Goal: Task Accomplishment & Management: Manage account settings

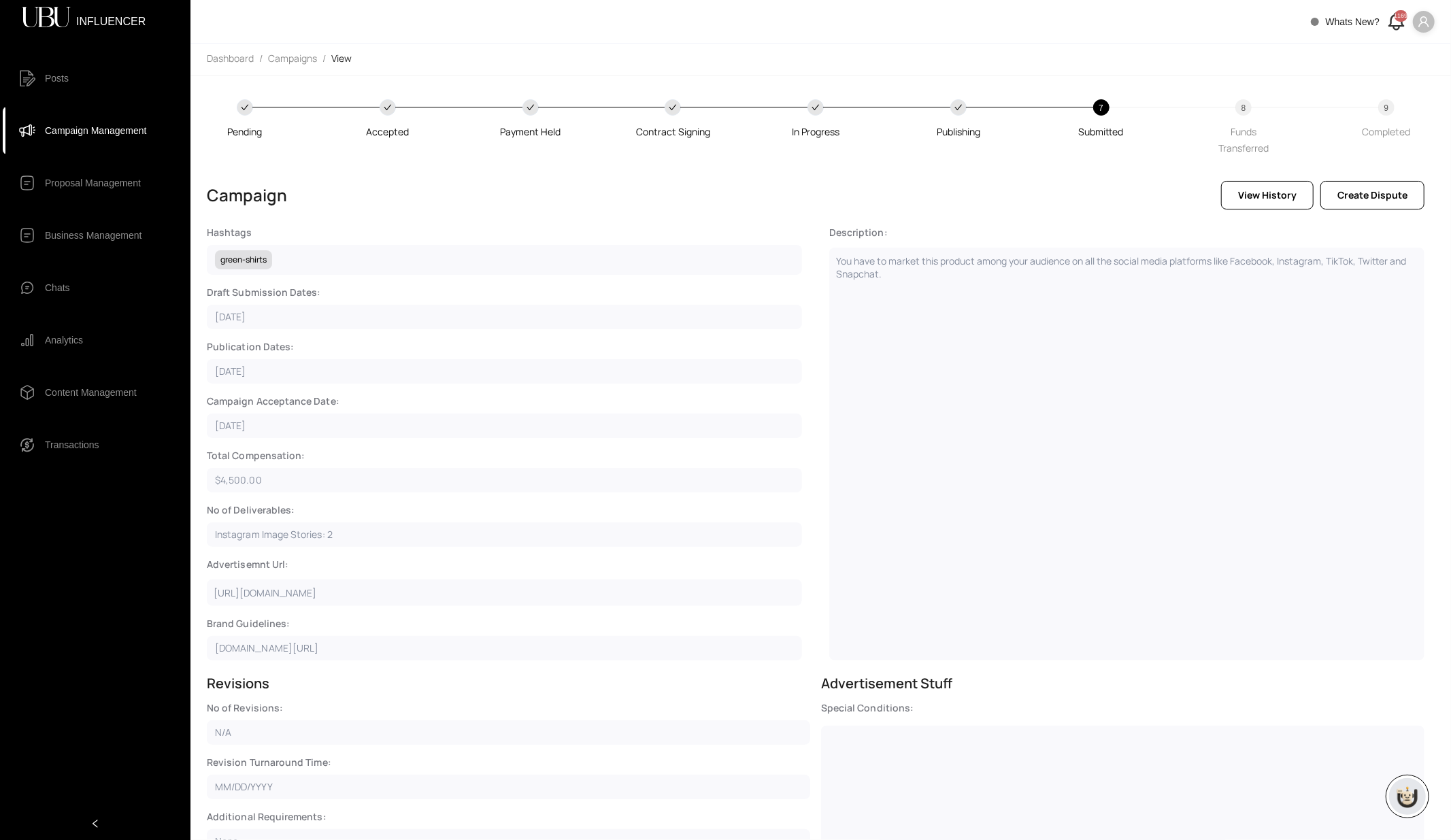
click at [71, 135] on span "Campaign Management" at bounding box center [95, 130] width 102 height 27
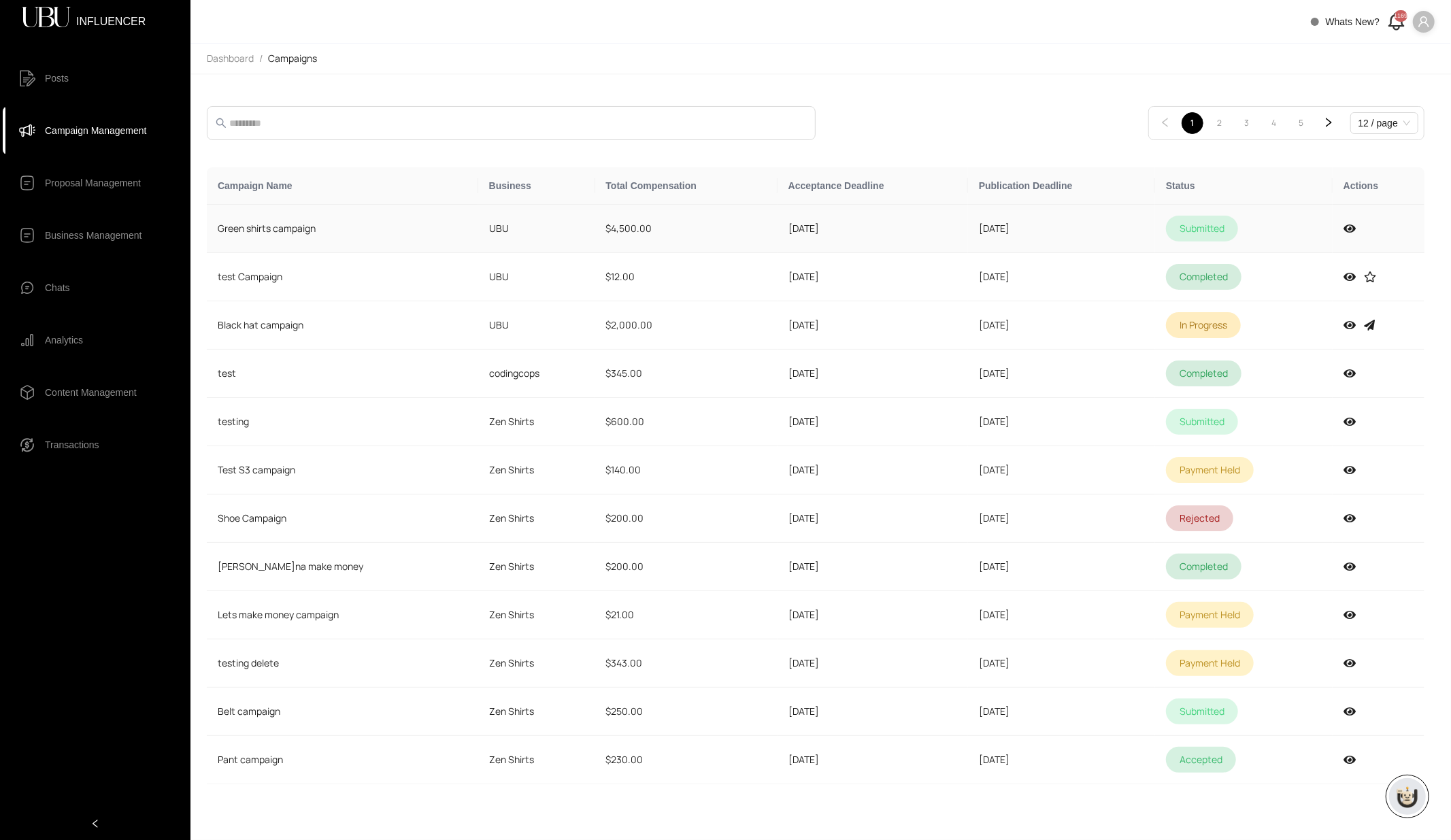
click at [699, 222] on td "$4,500.00" at bounding box center [686, 229] width 183 height 48
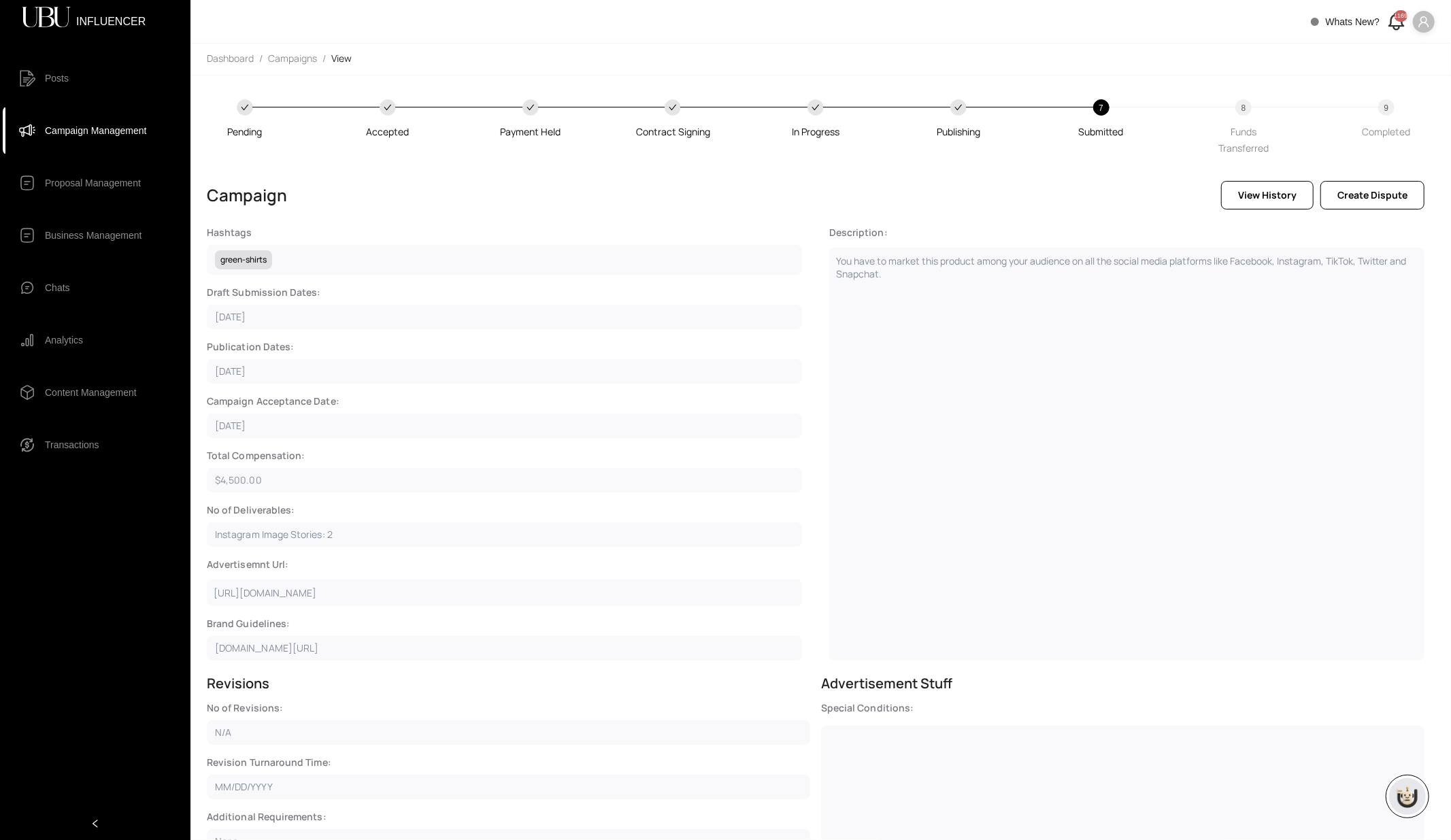
click at [145, 133] on span "Campaign Management" at bounding box center [95, 130] width 102 height 27
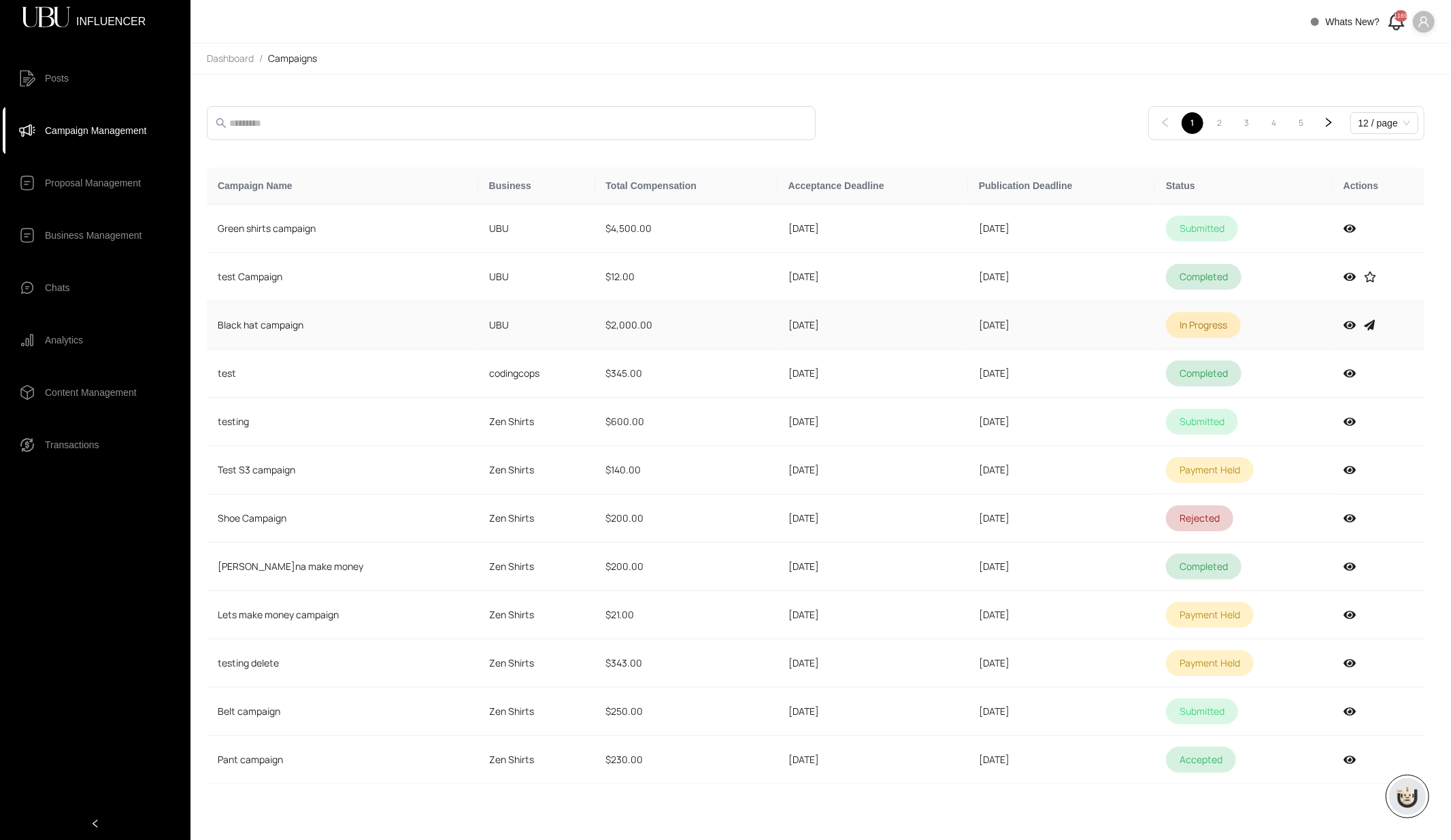
click at [305, 325] on td "Black hat campaign" at bounding box center [342, 326] width 271 height 48
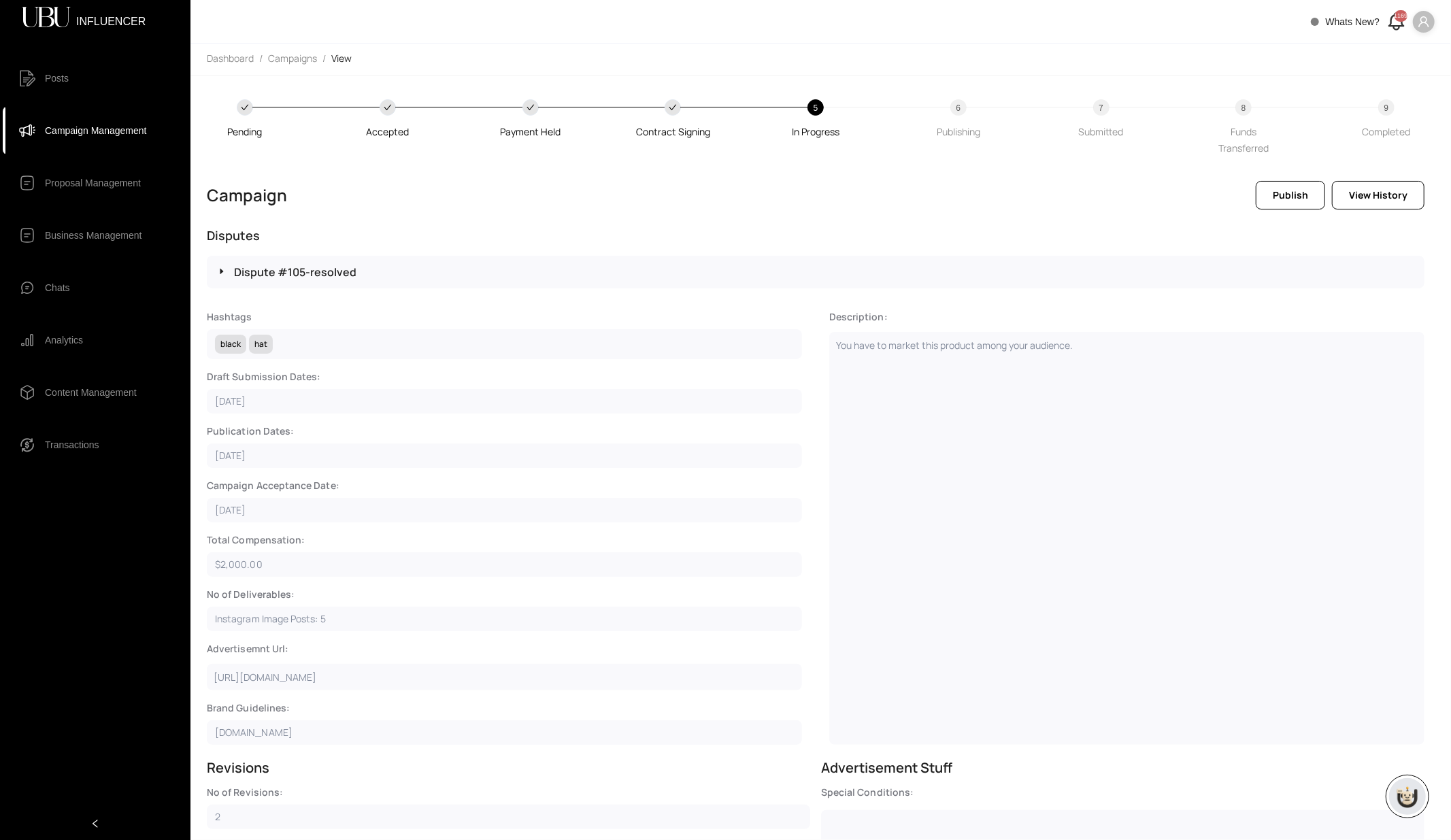
click at [387, 279] on p "Dispute # 105 - resolved" at bounding box center [824, 272] width 1180 height 17
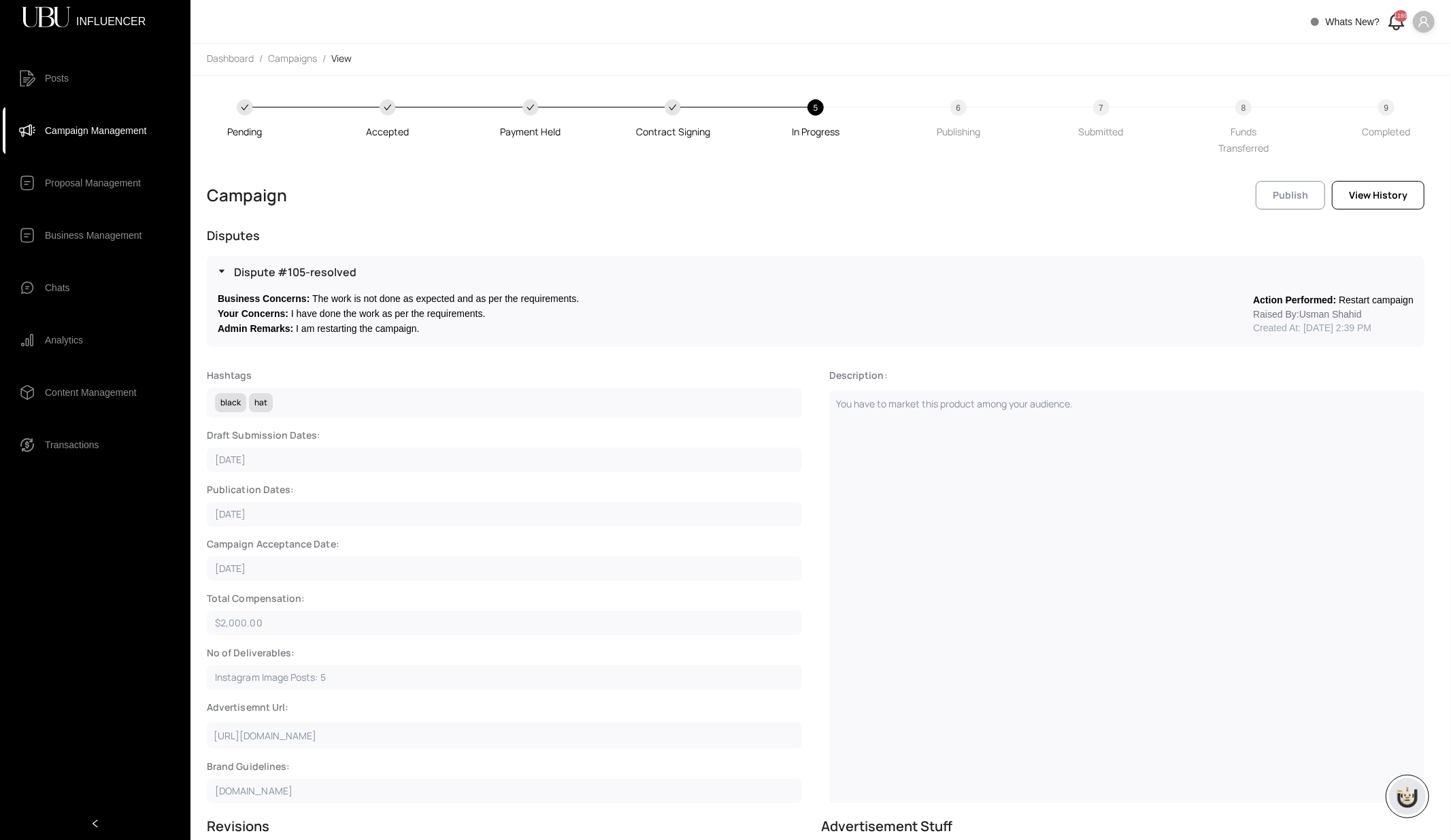
click at [1287, 197] on span "Publish" at bounding box center [1290, 195] width 36 height 15
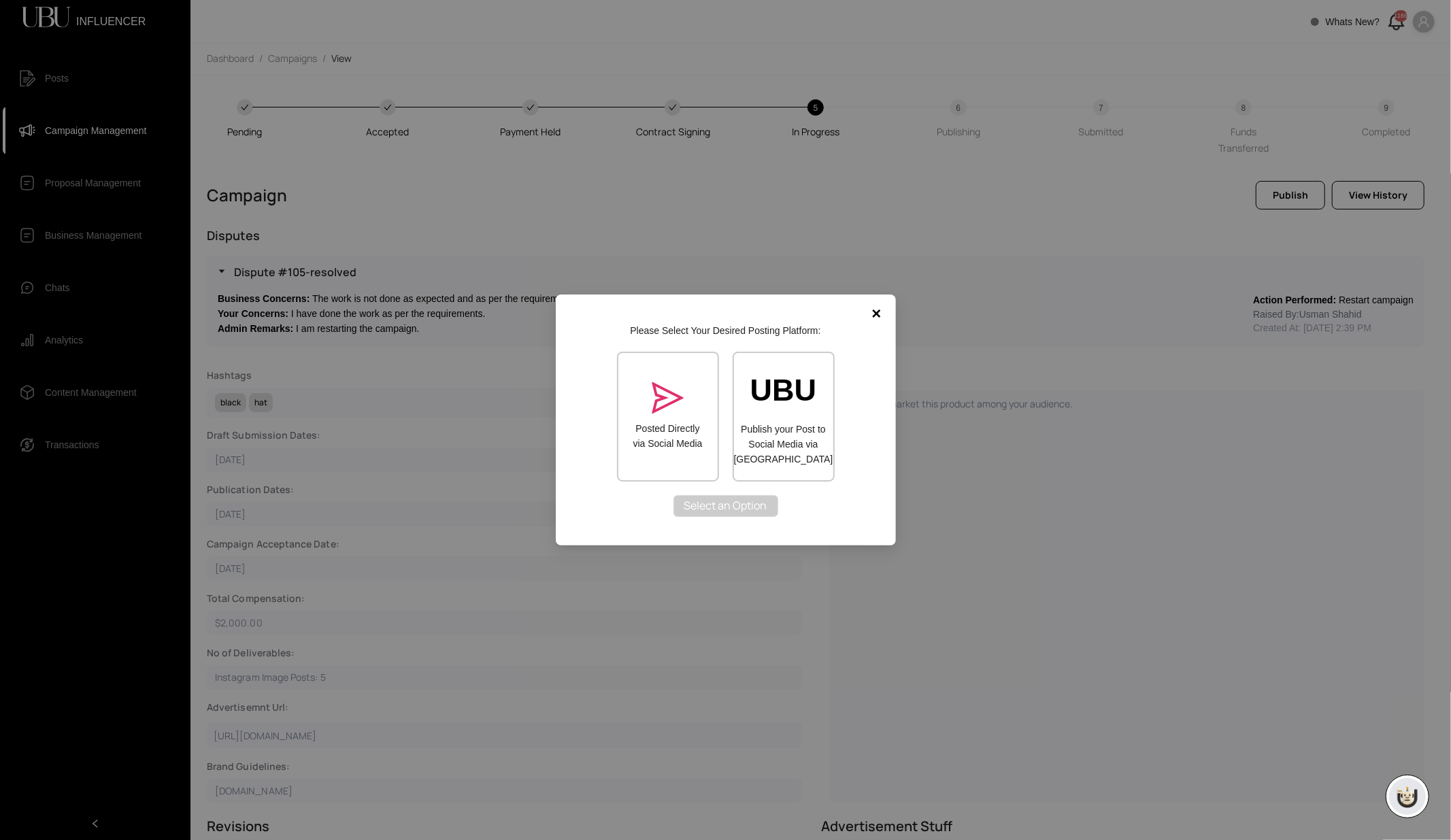
click at [689, 419] on div "Posted Directly via Social Media" at bounding box center [668, 417] width 102 height 130
click at [731, 499] on span "Completed" at bounding box center [726, 505] width 55 height 17
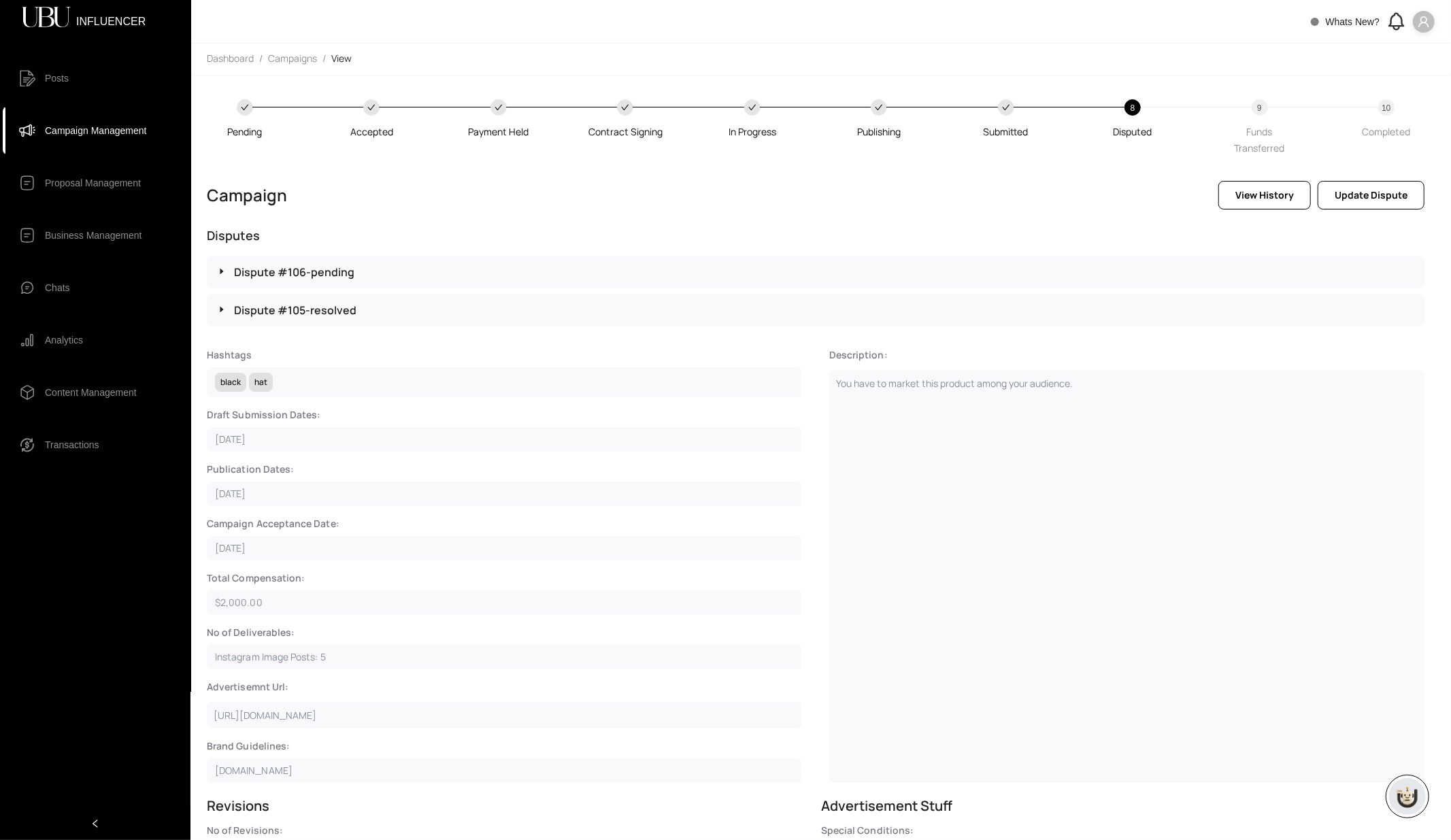
click at [330, 272] on p "Dispute # 106 - pending" at bounding box center [824, 272] width 1180 height 17
